Goal: Task Accomplishment & Management: Manage account settings

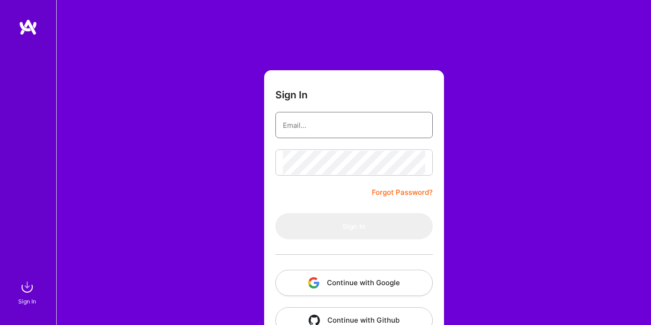
type input "amber.l.l@pm.me"
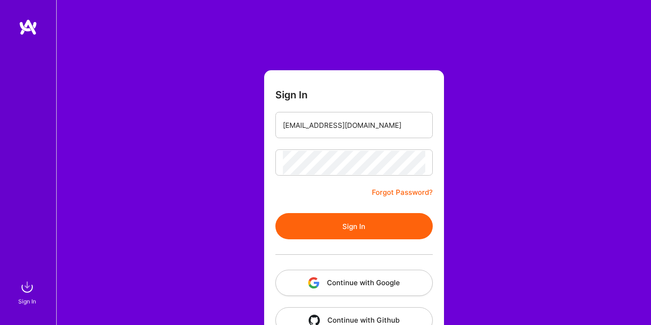
click at [145, 130] on div "Sign In amber.l.l@pm.me Forgot Password? Sign In Continue with Google Continue …" at bounding box center [353, 176] width 595 height 352
click at [304, 218] on button "Sign In" at bounding box center [353, 226] width 157 height 26
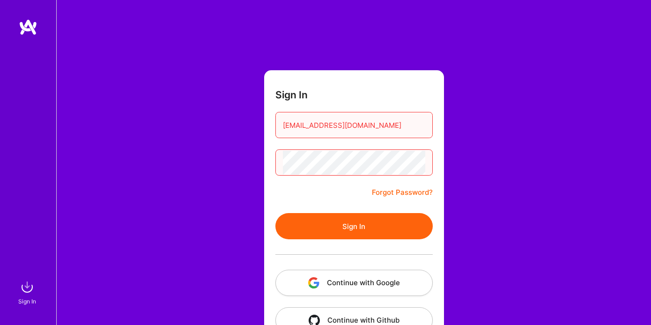
drag, startPoint x: 31, startPoint y: 27, endPoint x: 147, endPoint y: 13, distance: 116.1
click at [0, 0] on div "Sign In" at bounding box center [28, 162] width 56 height 325
click at [245, 230] on div "Sign In amber.l.l@pm.me Forgot Password? Sign In Continue with Google Continue …" at bounding box center [353, 176] width 595 height 352
click at [305, 228] on button "Sign In" at bounding box center [353, 226] width 157 height 26
click at [316, 227] on button "Sign In" at bounding box center [353, 226] width 157 height 26
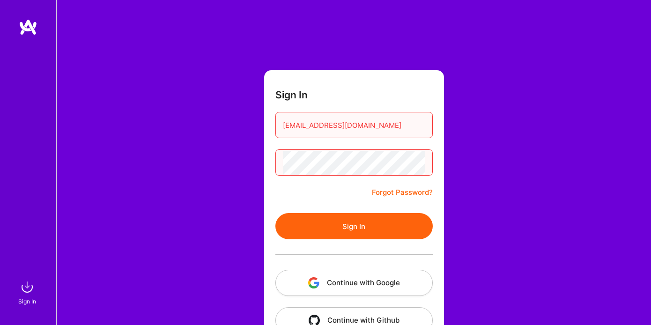
click at [289, 212] on form "Sign In amber.l.l@pm.me Forgot Password? Sign In Continue with Google Continue …" at bounding box center [354, 207] width 180 height 274
click at [388, 196] on link "Forgot Password?" at bounding box center [402, 192] width 61 height 11
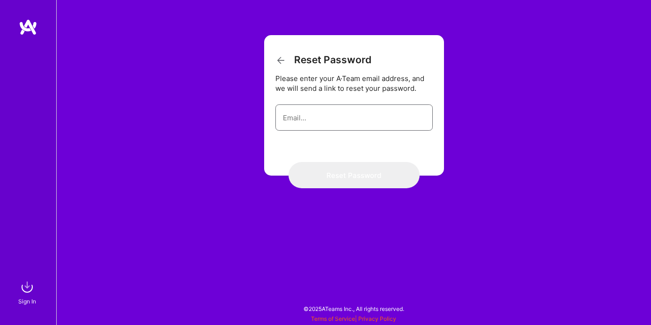
click at [304, 115] on input "email" at bounding box center [354, 118] width 142 height 24
type input "amber.l.l@pm.me"
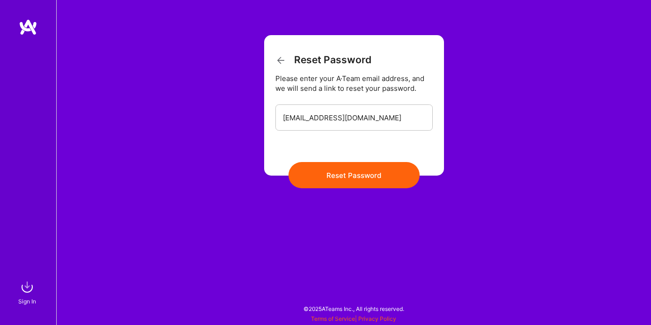
click at [354, 145] on form "Reset Password Please enter your A·Team email address, and we will send a link …" at bounding box center [354, 105] width 180 height 141
click at [347, 170] on button "Reset Password" at bounding box center [354, 175] width 131 height 26
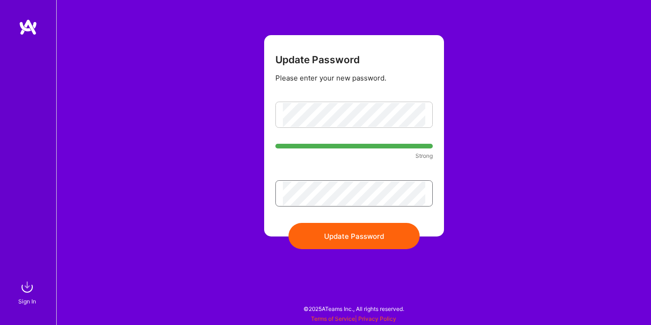
click at [289, 223] on button "Update Password" at bounding box center [354, 236] width 131 height 26
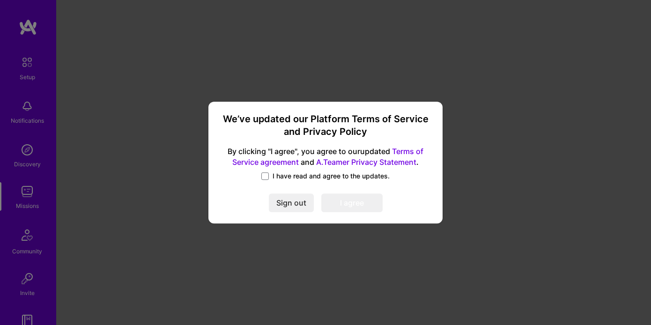
click at [301, 172] on span "I have read and agree to the updates." at bounding box center [331, 175] width 117 height 9
click at [0, 0] on input "I have read and agree to the updates." at bounding box center [0, 0] width 0 height 0
click at [358, 201] on button "I agree" at bounding box center [351, 202] width 61 height 19
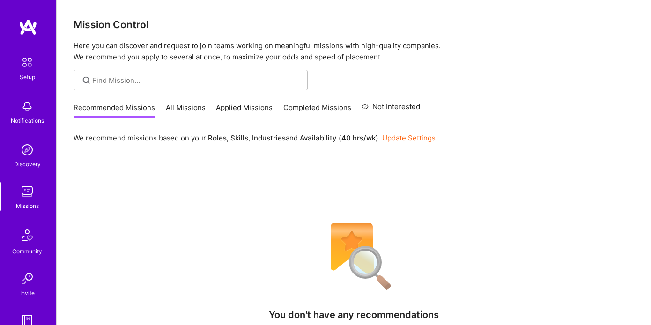
click at [37, 34] on link at bounding box center [28, 27] width 56 height 17
